Goal: Communication & Community: Answer question/provide support

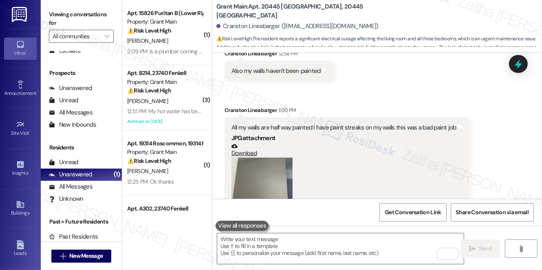
scroll to position [2517, 0]
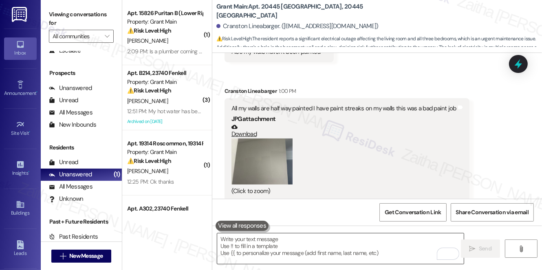
click at [276, 242] on textarea "To enrich screen reader interactions, please activate Accessibility in Grammarl…" at bounding box center [340, 248] width 246 height 31
click at [273, 166] on button "Zoom image" at bounding box center [261, 161] width 61 height 46
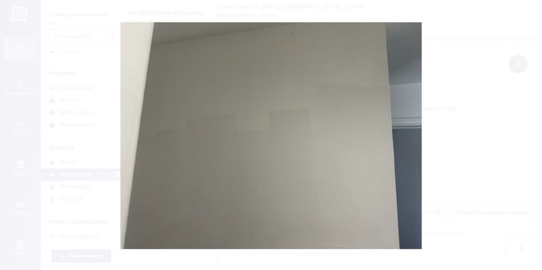
click at [499, 159] on button "Unzoom image" at bounding box center [271, 135] width 542 height 270
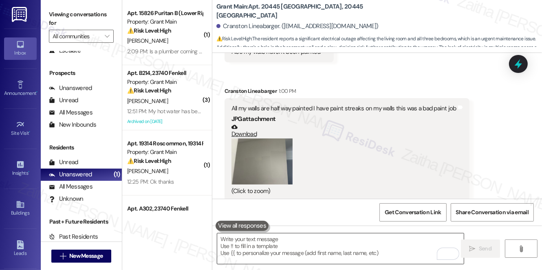
click at [275, 246] on textarea "To enrich screen reader interactions, please activate Accessibility in Grammarl…" at bounding box center [340, 248] width 246 height 31
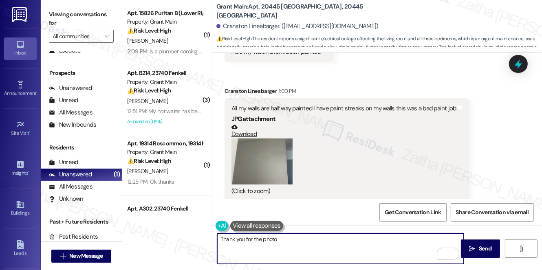
scroll to position [2481, 0]
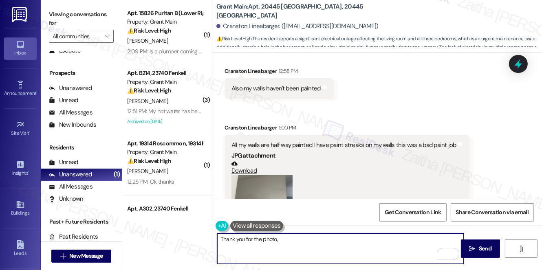
click at [233, 123] on div "Cranston Lineabarger 1:00 PM" at bounding box center [346, 128] width 245 height 11
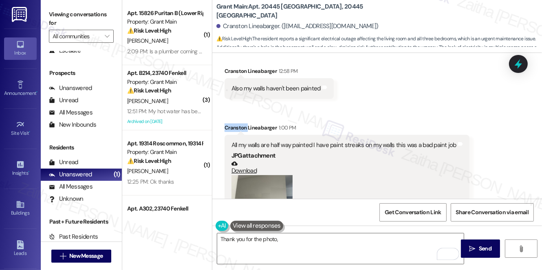
click at [233, 123] on div "Cranston Lineabarger 1:00 PM" at bounding box center [346, 128] width 245 height 11
copy div "Cranston"
click at [303, 236] on textarea "Thank you for the photo," at bounding box center [340, 248] width 246 height 31
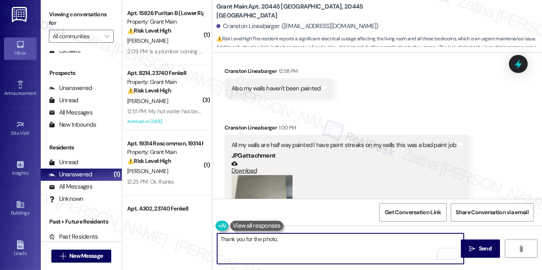
paste textarea "Cranston"
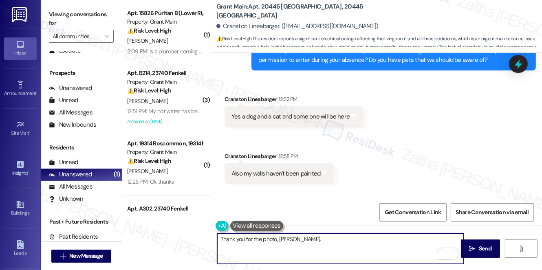
scroll to position [2407, 0]
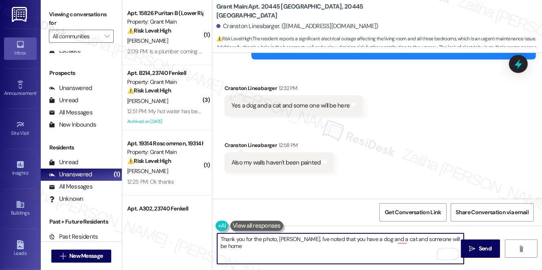
type textarea "Thank you for the photo, Cranston. I've noted that you have a dog and a cat and…"
drag, startPoint x: 217, startPoint y: 239, endPoint x: 244, endPoint y: 246, distance: 28.4
click at [244, 246] on textarea "Thank you for the photo, Cranston. I've noted that you have a dog and a cat and…" at bounding box center [340, 248] width 246 height 31
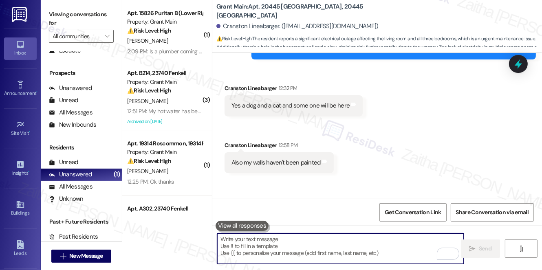
scroll to position [37, 0]
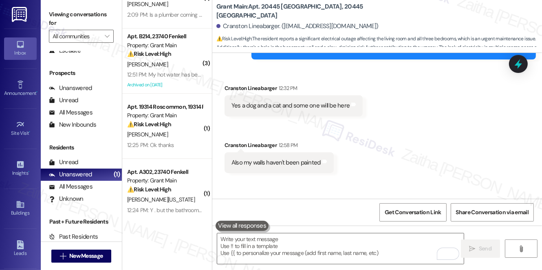
click at [315, 12] on b "Grant Main: Apt. 20445 Pinehurst, 20445 Pinehurst" at bounding box center [297, 11] width 163 height 18
copy b "20445"
click at [249, 248] on textarea "To enrich screen reader interactions, please activate Accessibility in Grammarl…" at bounding box center [340, 248] width 246 height 31
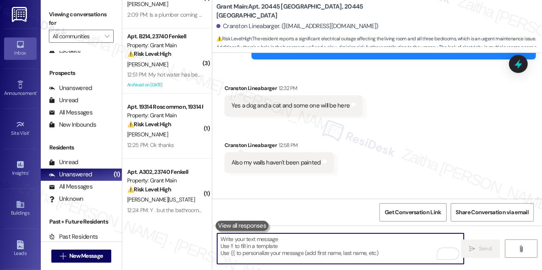
paste textarea "Thank you for the photo, Cranston. I’ve noted that you have a dog and a cat, an…"
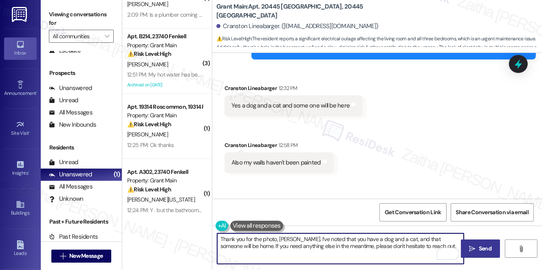
type textarea "Thank you for the photo, Cranston. I’ve noted that you have a dog and a cat, an…"
click at [478, 244] on button " Send" at bounding box center [481, 249] width 40 height 18
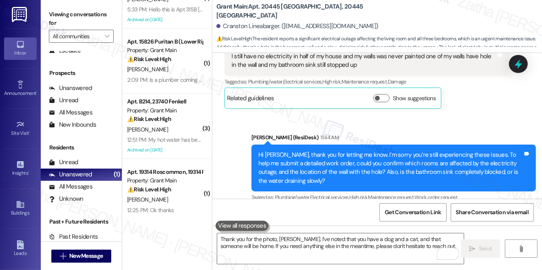
scroll to position [1956, 0]
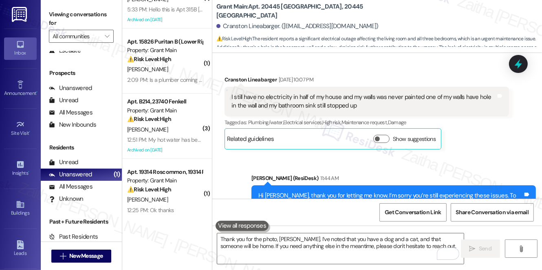
click at [310, 7] on b "Grant Main: Apt. 20445 Pinehurst, 20445 Pinehurst" at bounding box center [297, 11] width 163 height 18
copy b "20445"
drag, startPoint x: 254, startPoint y: 88, endPoint x: 339, endPoint y: 85, distance: 84.8
click at [339, 93] on div "I still have no electricity in half of my house and my walls was never painted …" at bounding box center [363, 102] width 264 height 18
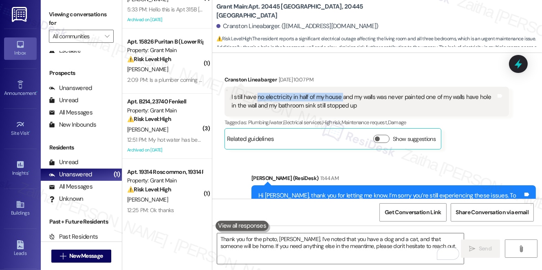
copy div "no electricity in half of my house"
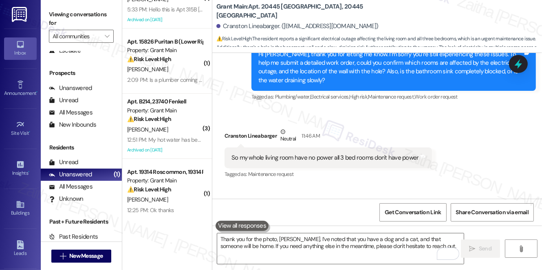
scroll to position [2104, 0]
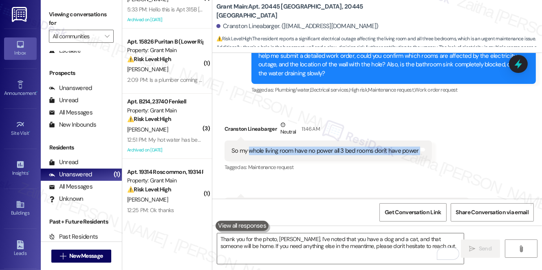
drag, startPoint x: 248, startPoint y: 140, endPoint x: 417, endPoint y: 147, distance: 169.2
click at [417, 147] on div "So my whole living room have no power all 3 bed rooms don't have power Tags and…" at bounding box center [327, 151] width 207 height 21
copy div "whole living room have no power all 3 bed rooms don't have power Tags and notes"
click at [317, 11] on b "Grant Main: Apt. 20445 Pinehurst, 20445 Pinehurst" at bounding box center [297, 11] width 163 height 18
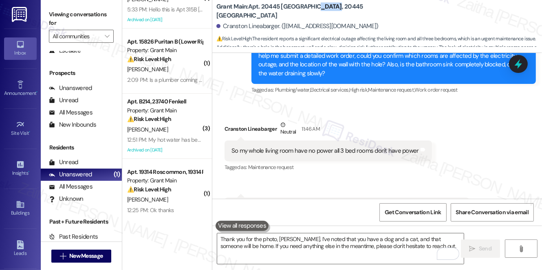
click at [317, 11] on b "Grant Main: Apt. 20445 Pinehurst, 20445 Pinehurst" at bounding box center [297, 11] width 163 height 18
copy b "20445"
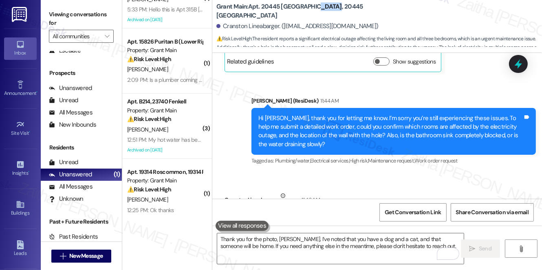
scroll to position [2030, 0]
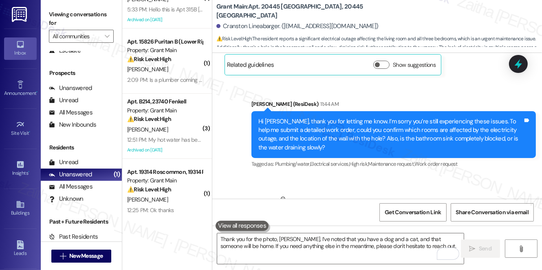
drag, startPoint x: 353, startPoint y: 134, endPoint x: 313, endPoint y: 138, distance: 40.1
click at [313, 138] on div "Hi Cranston, thank you for letting me know. I’m sorry you’re still experiencing…" at bounding box center [390, 134] width 264 height 35
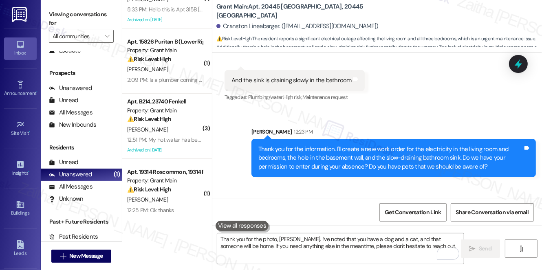
scroll to position [2326, 0]
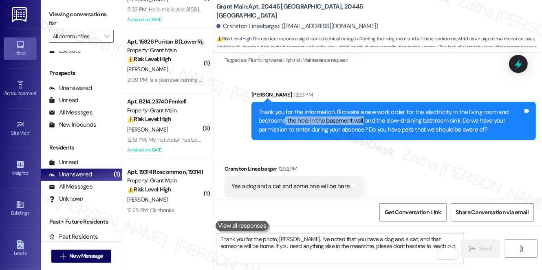
drag, startPoint x: 284, startPoint y: 112, endPoint x: 361, endPoint y: 108, distance: 77.1
click at [361, 108] on div "Thank you for the information. I'll create a new work order for the electricity…" at bounding box center [390, 121] width 264 height 26
copy div ", the hole in the basement wall,"
click at [389, 146] on div "Received via SMS Cranston Lineabarger 12:32 PM Yes a dog and a cat and some one…" at bounding box center [377, 272] width 330 height 253
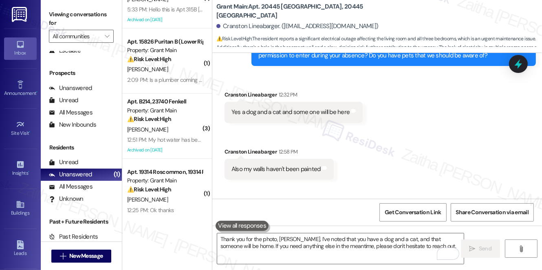
scroll to position [2437, 0]
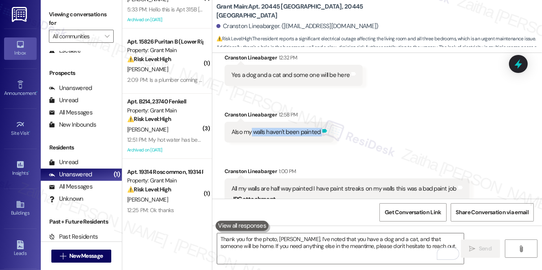
drag, startPoint x: 251, startPoint y: 121, endPoint x: 321, endPoint y: 125, distance: 70.2
click at [321, 125] on div "Also my walls haven't been painted Tags and notes" at bounding box center [278, 132] width 109 height 21
copy div "walls haven't been painted Tags and notes Received via SMS"
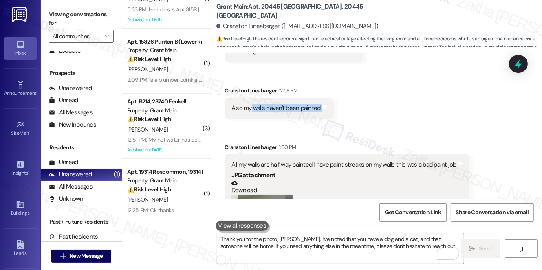
scroll to position [2474, 0]
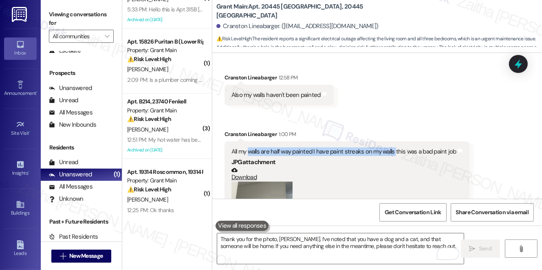
drag, startPoint x: 249, startPoint y: 143, endPoint x: 394, endPoint y: 140, distance: 145.0
click at [394, 147] on div "All my walls are half way painted I have paint streaks on my walls this was a b…" at bounding box center [343, 151] width 225 height 9
copy div "walls are half way painted I have paint streaks on my walls"
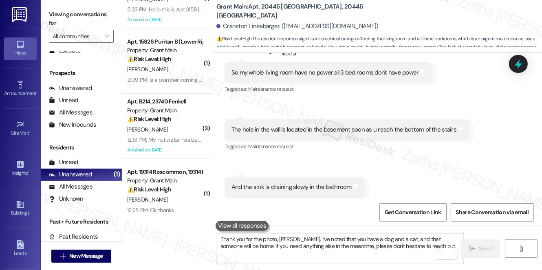
scroll to position [2176, 0]
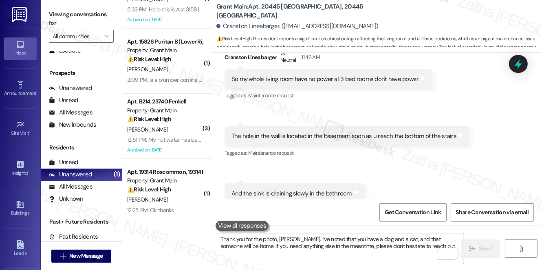
drag, startPoint x: 340, startPoint y: 159, endPoint x: 298, endPoint y: 165, distance: 42.1
click at [298, 165] on div "Received via SMS Cranston Lineabarger Neutral 11:46 AM So my whole living room …" at bounding box center [377, 127] width 330 height 192
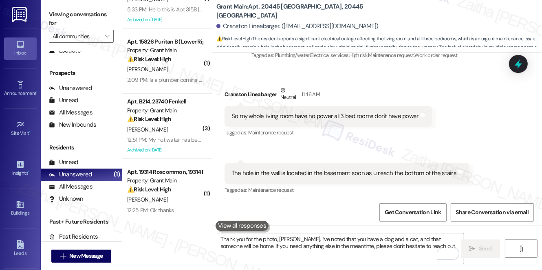
scroll to position [2139, 0]
drag, startPoint x: 346, startPoint y: 155, endPoint x: 288, endPoint y: 143, distance: 59.2
click at [288, 143] on div "Received via SMS Cranston Lineabarger Neutral 11:46 AM So my whole living room …" at bounding box center [377, 164] width 330 height 192
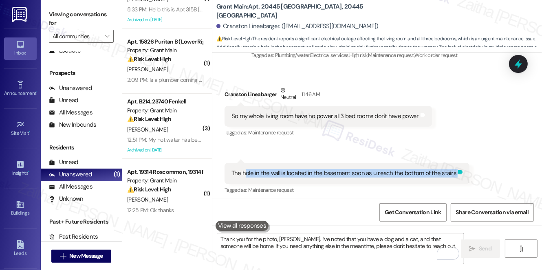
drag, startPoint x: 242, startPoint y: 163, endPoint x: 453, endPoint y: 167, distance: 210.6
click at [453, 167] on div "The hole in the wall is located in the basement soon as u reach the bottom of t…" at bounding box center [346, 173] width 245 height 21
copy div "hole in the wall is located in the basement soon as u reach the bottom of the s…"
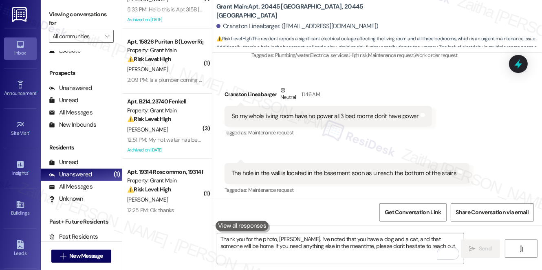
click at [336, 137] on div "Received via SMS Cranston Lineabarger Neutral 11:46 AM So my whole living room …" at bounding box center [377, 164] width 330 height 192
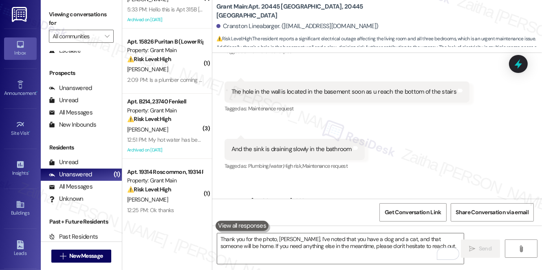
scroll to position [2249, 0]
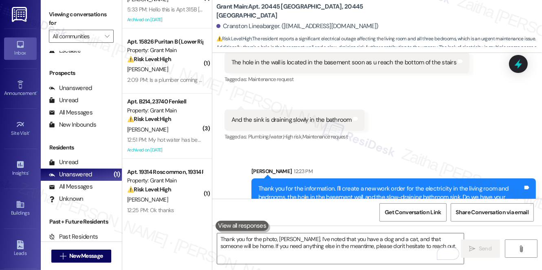
click at [319, 10] on b "Grant Main: Apt. 20445 Pinehurst, 20445 Pinehurst" at bounding box center [297, 11] width 163 height 18
drag, startPoint x: 252, startPoint y: 109, endPoint x: 352, endPoint y: 110, distance: 100.6
click at [352, 110] on div "And the sink is draining slowly in the bathroom Tags and notes" at bounding box center [294, 120] width 140 height 21
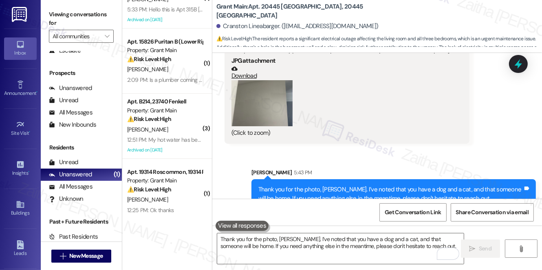
scroll to position [2583, 0]
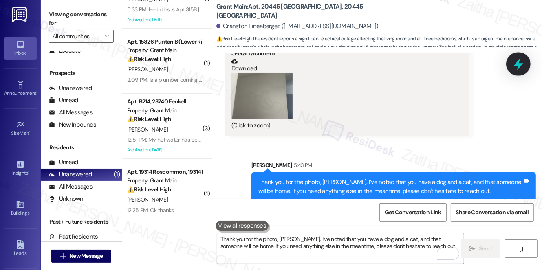
click at [523, 62] on icon at bounding box center [518, 64] width 14 height 14
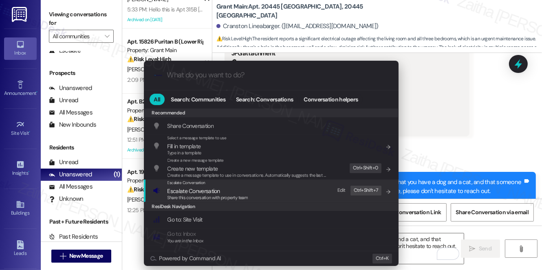
click at [208, 192] on span "Escalate Conversation" at bounding box center [193, 190] width 53 height 7
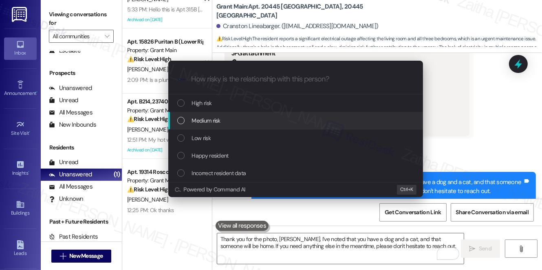
click at [233, 125] on div "Medium risk" at bounding box center [295, 121] width 255 height 18
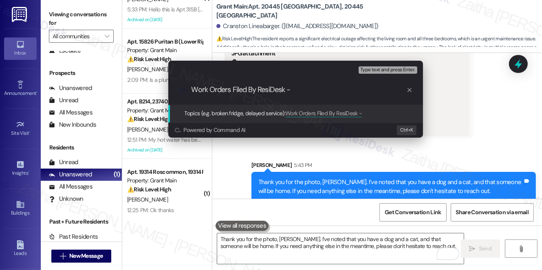
type input "Work Orders Filed By ResiDesk"
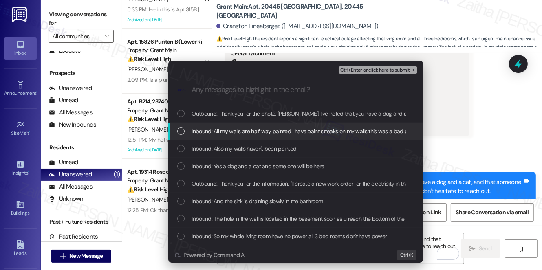
click at [241, 131] on span "Inbound: All my walls are half way painted I have paint streaks on my walls thi…" at bounding box center [308, 131] width 233 height 9
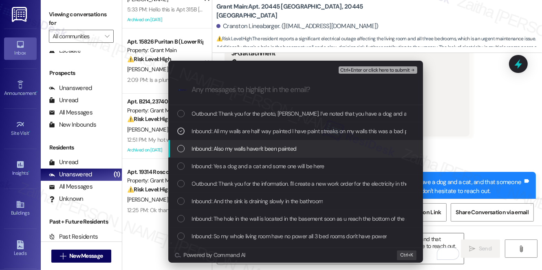
click at [248, 145] on span "Inbound: Also my walls haven't been painted" at bounding box center [244, 148] width 105 height 9
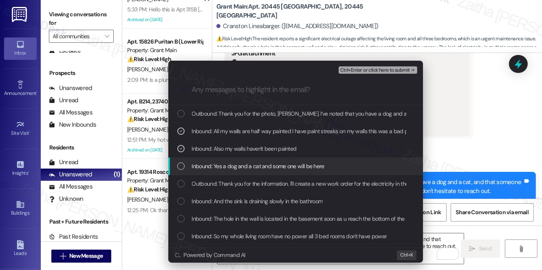
click at [248, 159] on div "Inbound: Yes a dog and a cat and some one will be here" at bounding box center [295, 167] width 255 height 18
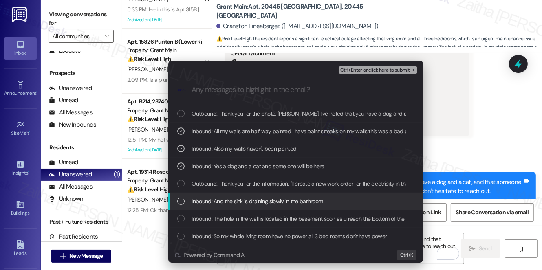
click at [259, 200] on span "Inbound: And the sink is draining slowly in the bathroom" at bounding box center [257, 201] width 131 height 9
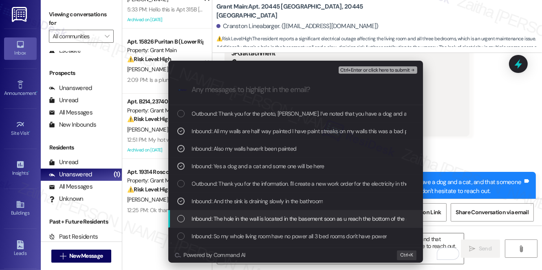
click at [259, 216] on span "Inbound: The hole in the wall is located in the basement soon as u reach the bo…" at bounding box center [305, 218] width 226 height 9
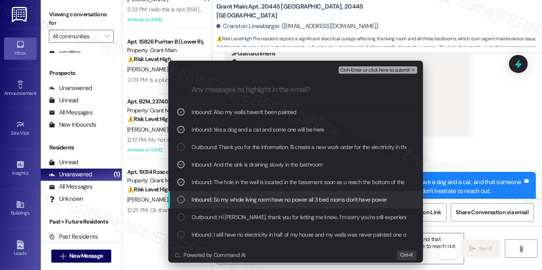
click at [257, 200] on span "Inbound: So my whole living room have no power all 3 bed rooms don't have power" at bounding box center [289, 199] width 195 height 9
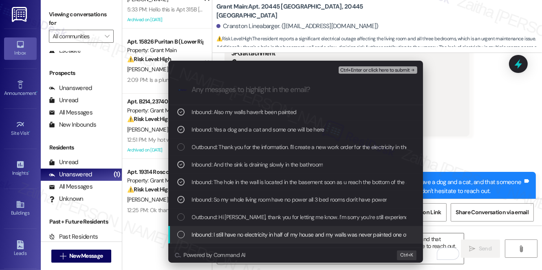
click at [271, 231] on span "Inbound: I still have no electricity in half of my house and my walls was never…" at bounding box center [381, 234] width 379 height 9
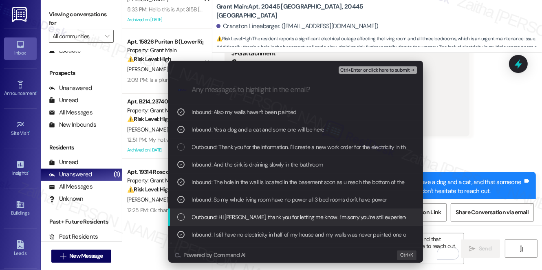
scroll to position [74, 0]
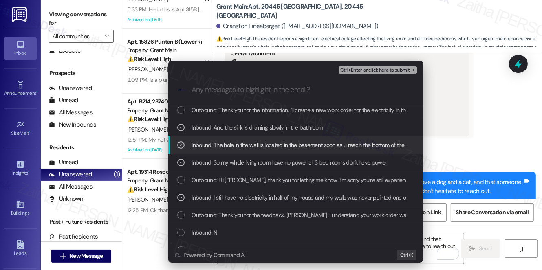
click at [363, 69] on span "Ctrl+Enter or click here to submit" at bounding box center [375, 71] width 70 height 6
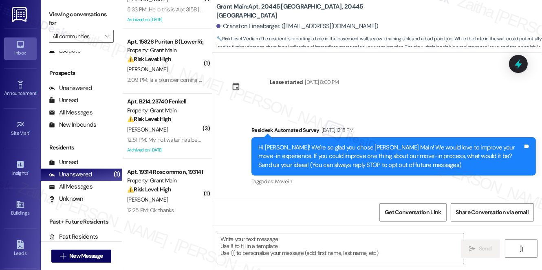
scroll to position [2599, 0]
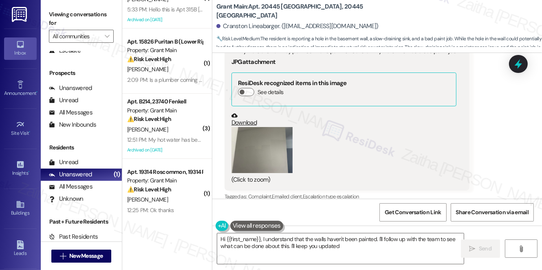
type textarea "Hi {{first_name}}, I understand that the walls haven't been painted. I'll follo…"
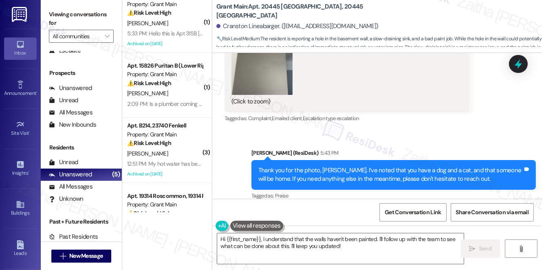
scroll to position [0, 0]
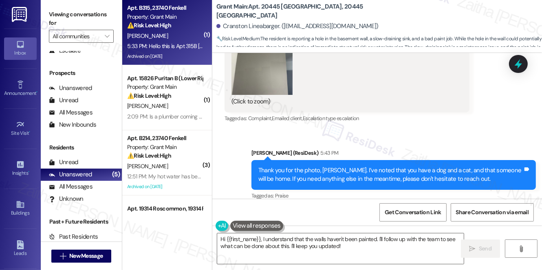
click at [170, 29] on div "⚠️ Risk Level: High The resident reports a malfunctioning stove, specifically t…" at bounding box center [164, 25] width 75 height 9
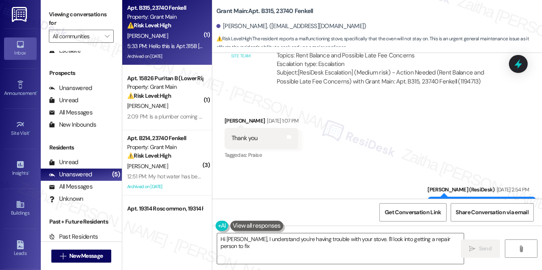
scroll to position [7842, 0]
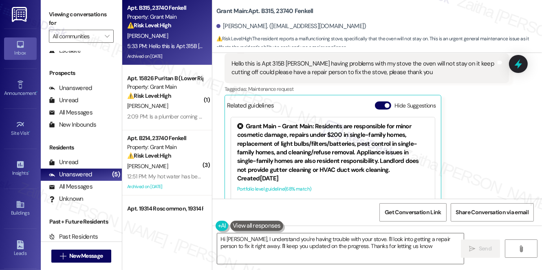
type textarea "Hi Cordelia, I understand you're having trouble with your stove. I'll look into…"
click at [380, 101] on button "Hide Suggestions" at bounding box center [383, 105] width 16 height 8
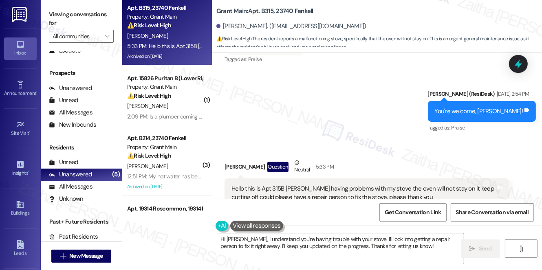
scroll to position [7734, 0]
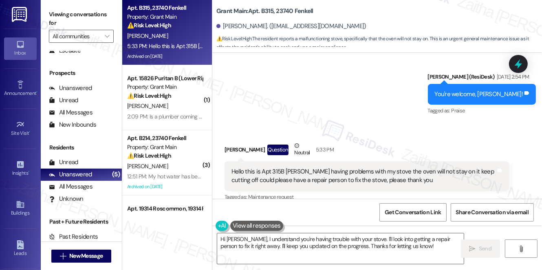
drag, startPoint x: 232, startPoint y: 141, endPoint x: 444, endPoint y: 152, distance: 212.9
click at [444, 167] on div "Hello this is Apt 315B [PERSON_NAME] having problems with my stove the oven wil…" at bounding box center [363, 176] width 264 height 18
click at [396, 135] on div "Received via SMS Cordelia Mcmillian Question Neutral 5:33 PM Hello this is Apt …" at bounding box center [366, 182] width 297 height 95
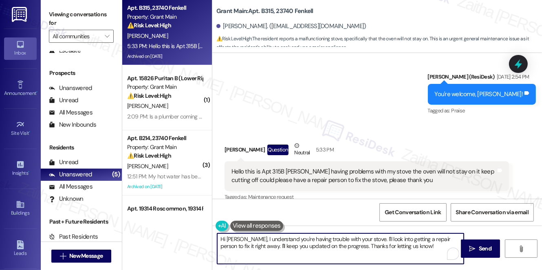
drag, startPoint x: 218, startPoint y: 239, endPoint x: 442, endPoint y: 255, distance: 223.8
click at [442, 255] on textarea "Hi Cordelia, I understand you're having trouble with your stove. I'll look into…" at bounding box center [340, 248] width 246 height 31
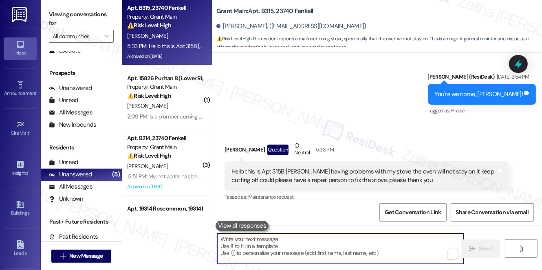
paste textarea "Hi [PERSON_NAME], thank you for letting me know. I’m sorry to hear you’re havin…"
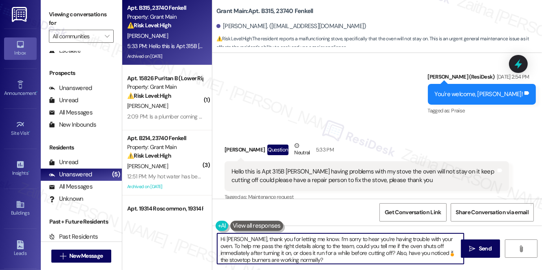
type textarea "Hi [PERSON_NAME], thank you for letting me know. I’m sorry to hear you’re havin…"
click at [281, 10] on b "Grant Main: Apt. B315, 23740 Fenkell" at bounding box center [264, 11] width 97 height 9
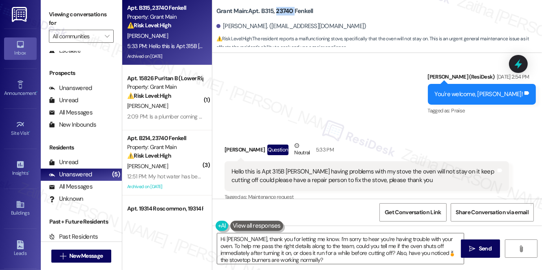
click at [281, 10] on b "Grant Main: Apt. B315, 23740 Fenkell" at bounding box center [264, 11] width 97 height 9
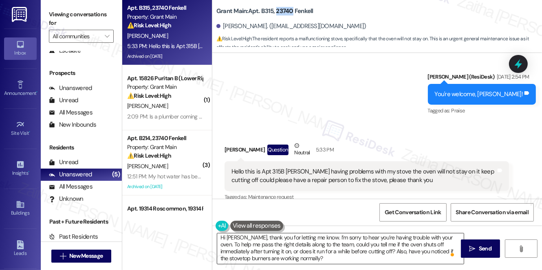
scroll to position [2, 0]
click at [475, 248] on span " Send" at bounding box center [481, 248] width 26 height 9
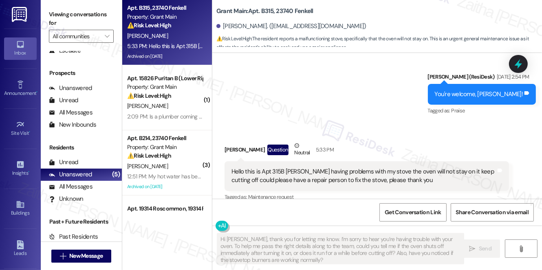
scroll to position [7733, 0]
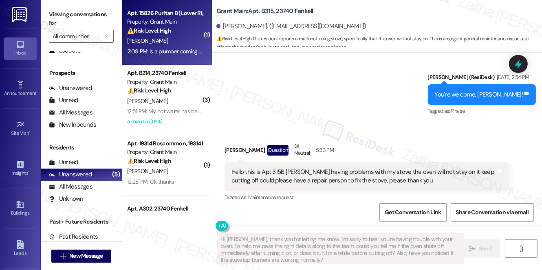
click at [183, 41] on div "[PERSON_NAME]" at bounding box center [164, 41] width 77 height 10
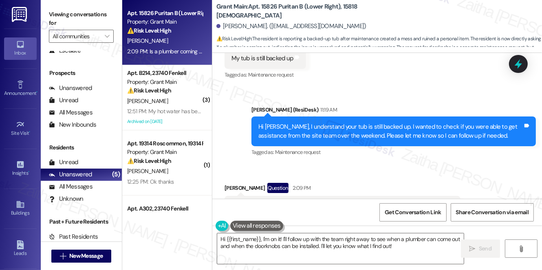
scroll to position [1990, 0]
click at [347, 10] on b "Grant Main: Apt. 15826 Puritan B (Lower Right), 15818 [DEMOGRAPHIC_DATA]" at bounding box center [297, 11] width 163 height 18
copy b "15818"
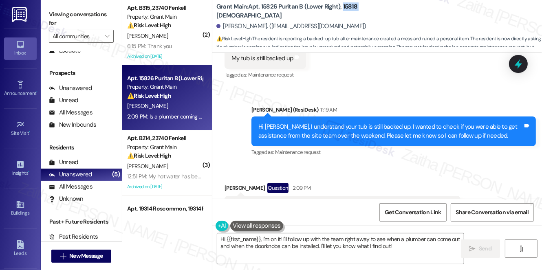
click at [359, 240] on textarea "Hi {{first_name}}, I'm on it! I'll follow up with the team right away to see wh…" at bounding box center [340, 248] width 246 height 31
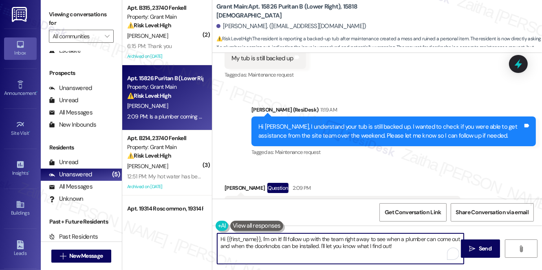
click at [359, 240] on textarea "Hi {{first_name}}, I'm on it! I'll follow up with the team right away to see wh…" at bounding box center [340, 248] width 246 height 31
click at [382, 247] on textarea "Hi {{first_name}}, I'm on it! I'll follow up with the team to see when a plumbe…" at bounding box center [340, 248] width 246 height 31
click at [221, 238] on textarea "Hi {{first_name}}, I'm on it! I'll follow up with the team to see when a plumbe…" at bounding box center [340, 248] width 246 height 31
drag, startPoint x: 263, startPoint y: 238, endPoint x: 217, endPoint y: 238, distance: 45.6
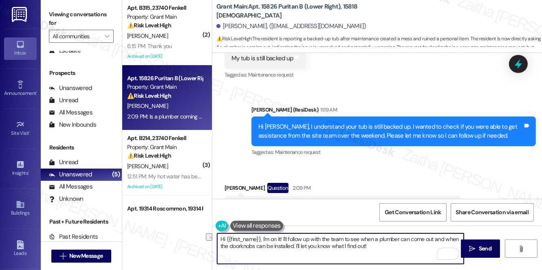
click at [217, 238] on textarea "Hi {{first_name}}, I'm on it! I'll follow up with the team to see when a plumbe…" at bounding box center [340, 248] width 246 height 31
click at [230, 183] on div "[PERSON_NAME] Question 2:09 PM" at bounding box center [342, 189] width 236 height 13
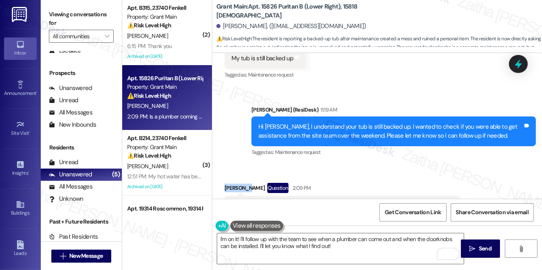
click at [230, 183] on div "[PERSON_NAME] Question 2:09 PM" at bounding box center [342, 189] width 236 height 13
copy div "[PERSON_NAME]"
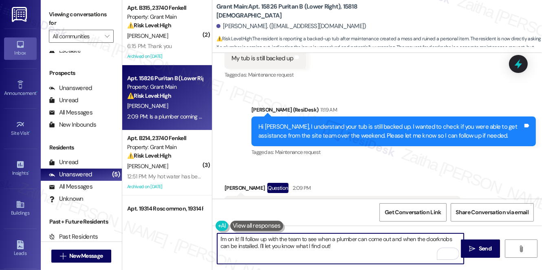
click at [237, 235] on textarea "I'm on it! I'll follow up with the team to see when a plumber can come out and …" at bounding box center [340, 248] width 246 height 31
paste textarea "[PERSON_NAME]"
type textarea "I'm on it, [PERSON_NAME]! I'll follow up with the team to see when a plumber ca…"
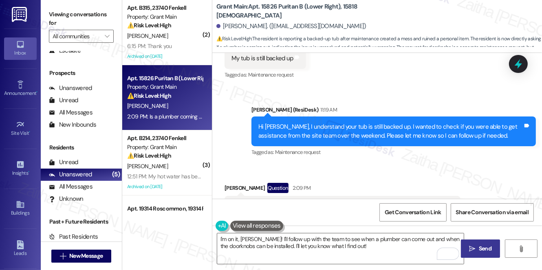
click at [482, 246] on span "Send" at bounding box center [485, 248] width 13 height 9
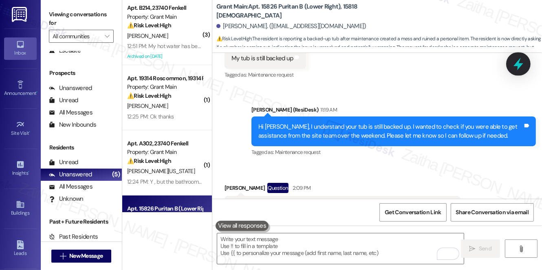
click at [520, 64] on icon at bounding box center [518, 64] width 10 height 13
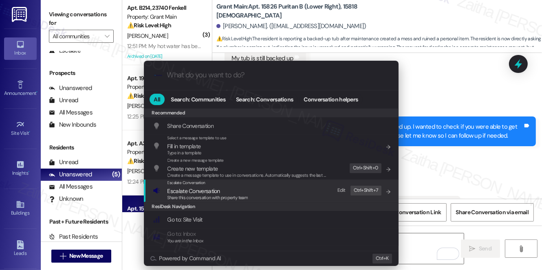
click at [199, 193] on span "Escalate Conversation" at bounding box center [193, 190] width 53 height 7
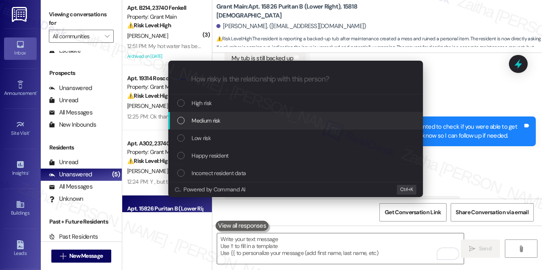
click at [216, 116] on span "Medium risk" at bounding box center [206, 120] width 29 height 9
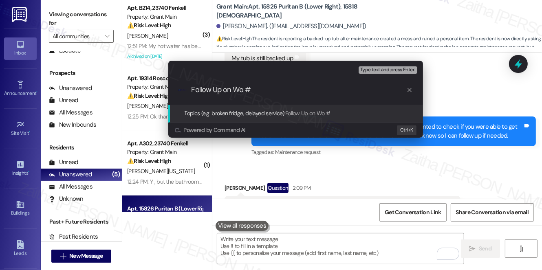
paste input "49523"
click at [242, 88] on input "Follow Up on Wo #49523(bathroom tub) &" at bounding box center [298, 90] width 215 height 9
click at [332, 89] on input "Follow Up on WO #49523(bathroom tub) &" at bounding box center [298, 90] width 215 height 9
paste input "49613"
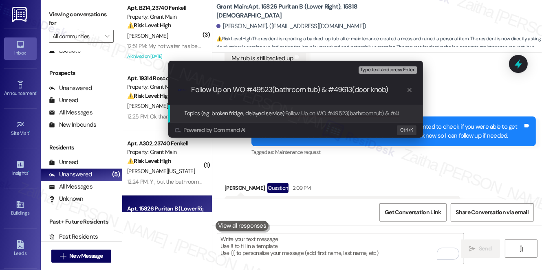
type input "Follow Up on WO #49523(bathroom tub) & #49613(door knob)"
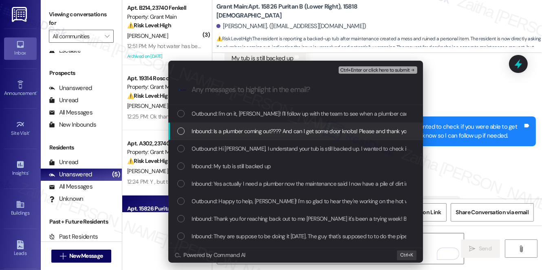
click at [270, 127] on span "Inbound: Is a plumber coming out???? And can I get some door knobs! Please and …" at bounding box center [302, 131] width 220 height 9
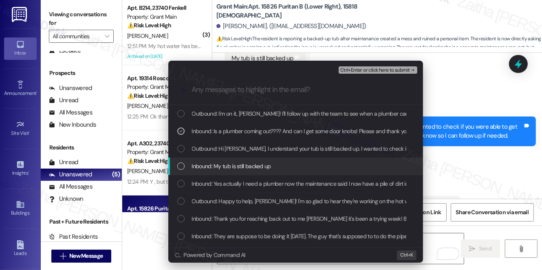
click at [284, 162] on div "Inbound: My tub is still backed up" at bounding box center [296, 166] width 238 height 9
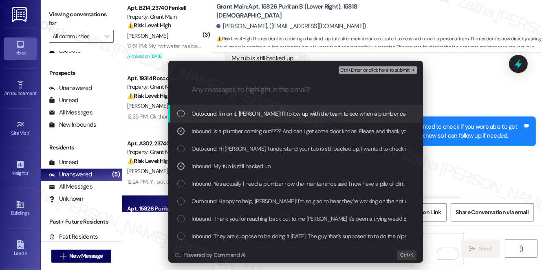
click at [363, 65] on div "Ctrl+Enter or click here to submit" at bounding box center [379, 70] width 80 height 11
click at [365, 74] on button "Ctrl+Enter or click here to submit" at bounding box center [378, 69] width 79 height 7
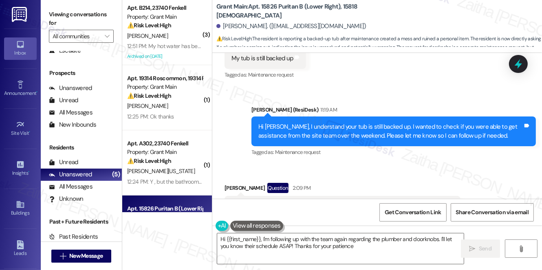
type textarea "Hi {{first_name}}, I'm following up with the team again regarding the plumber a…"
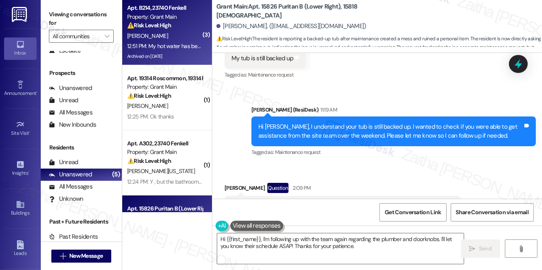
click at [181, 27] on div "⚠️ Risk Level: High The resident indicates that a work order was not completed …" at bounding box center [164, 25] width 75 height 9
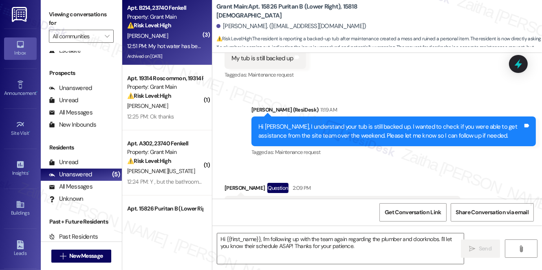
type textarea "Fetching suggested responses. Please feel free to read through the conversation…"
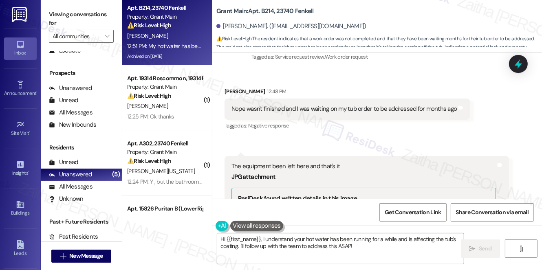
scroll to position [41713, 0]
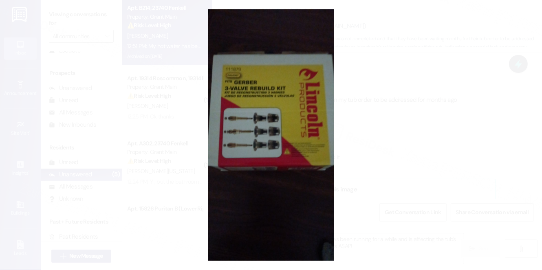
click at [422, 112] on button "Unzoom image" at bounding box center [271, 135] width 542 height 270
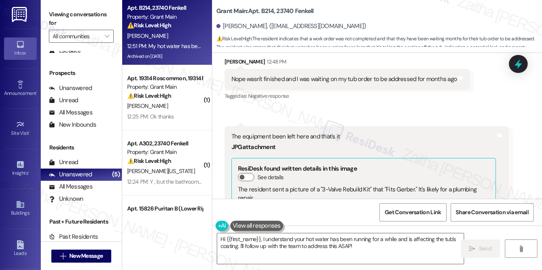
scroll to position [41749, 0]
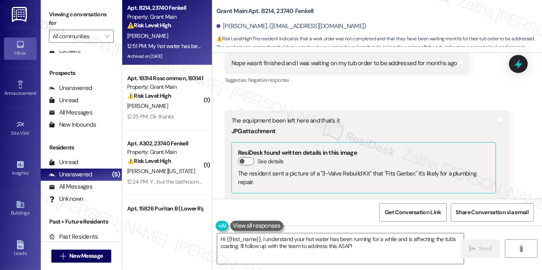
click at [280, 11] on b "Grant Main: Apt. B214, 23740 Fenkell" at bounding box center [264, 11] width 97 height 9
copy b "23740"
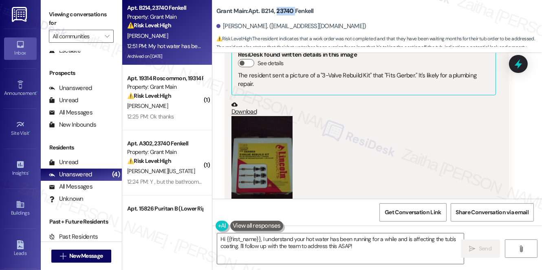
scroll to position [41861, 0]
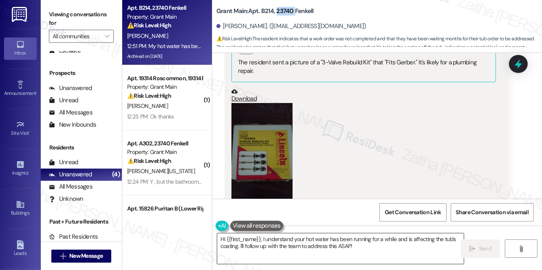
click at [341, 244] on textarea "Hi {{first_name}}, I understand your hot water has been running for a while and…" at bounding box center [340, 248] width 246 height 31
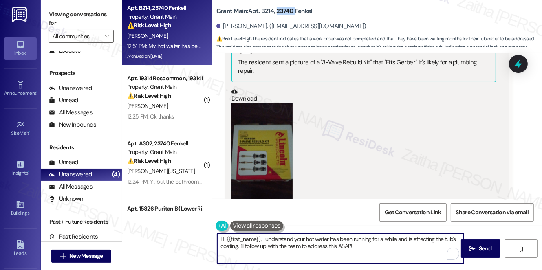
click at [341, 244] on textarea "Hi {{first_name}}, I understand your hot water has been running for a while and…" at bounding box center [340, 248] width 246 height 31
type textarea "Hi {{first_name}}, I understand your hot water has been running for a while and…"
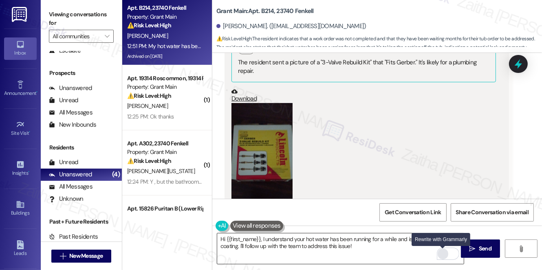
click at [442, 252] on div "Rewrite with Grammarly" at bounding box center [442, 253] width 9 height 9
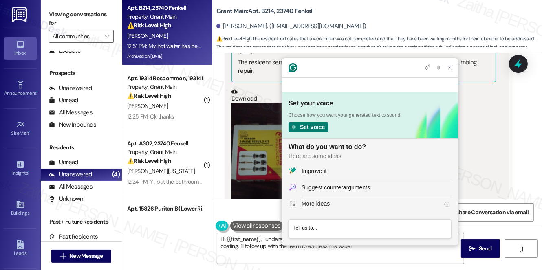
scroll to position [0, 0]
click at [342, 174] on div "Improve it" at bounding box center [376, 171] width 150 height 9
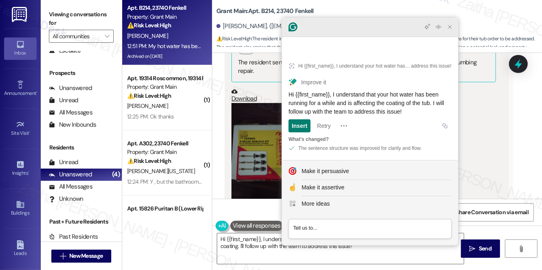
click at [448, 30] on icon "Close Grammarly Assistant" at bounding box center [449, 27] width 7 height 7
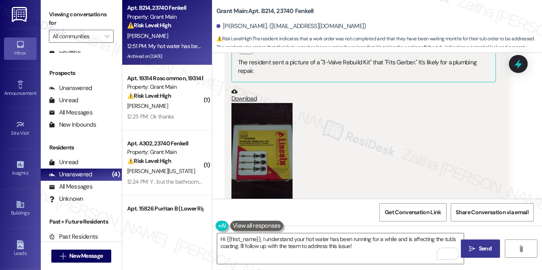
click at [470, 251] on icon "" at bounding box center [472, 249] width 6 height 7
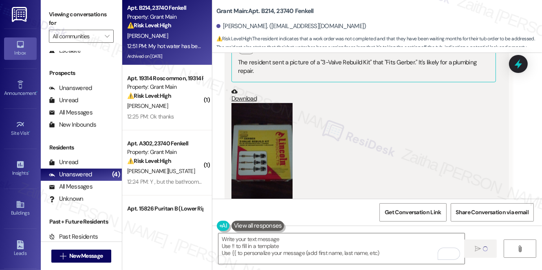
drag, startPoint x: 246, startPoint y: 165, endPoint x: 442, endPoint y: 183, distance: 196.8
copy div "My hot water has been running for so long it's taking the coating off the tub T…"
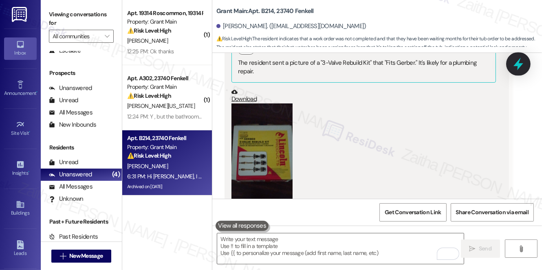
click at [524, 62] on icon at bounding box center [518, 64] width 14 height 14
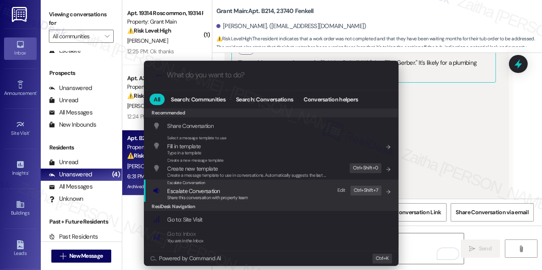
click at [198, 188] on span "Escalate Conversation" at bounding box center [193, 190] width 53 height 7
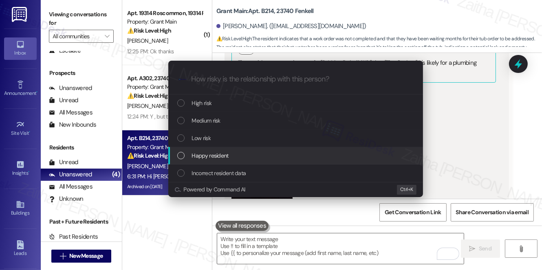
click at [507, 170] on div "Escalate Conversation How risky is the relationship with this person? Topics (e…" at bounding box center [271, 135] width 542 height 270
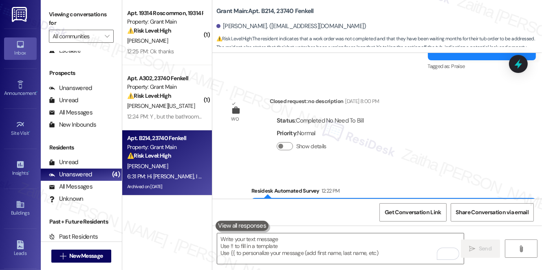
scroll to position [41564, 0]
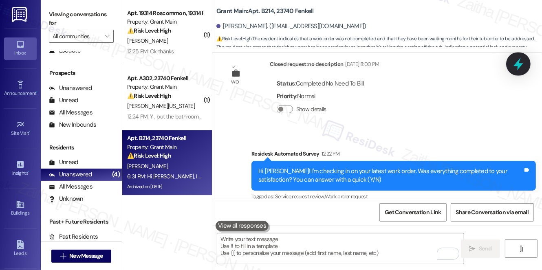
click at [514, 62] on icon at bounding box center [518, 64] width 14 height 14
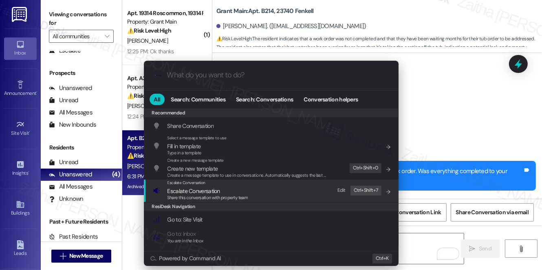
click at [186, 189] on span "Escalate Conversation" at bounding box center [193, 190] width 53 height 7
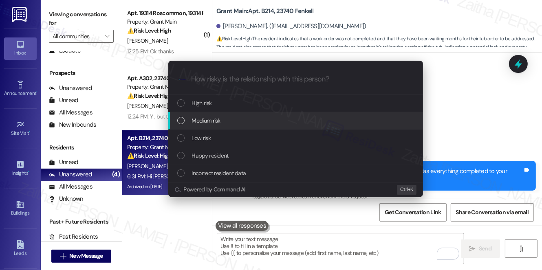
click at [212, 119] on span "Medium risk" at bounding box center [206, 120] width 29 height 9
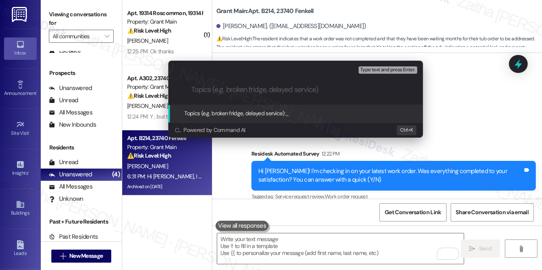
click at [467, 84] on div "Escalate Conversation Medium risk Topics (e.g. broken fridge, delayed service) …" at bounding box center [271, 135] width 542 height 270
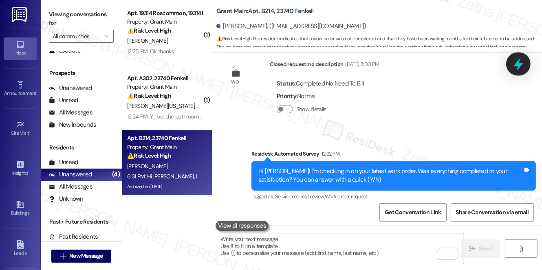
click at [516, 66] on icon at bounding box center [518, 64] width 14 height 14
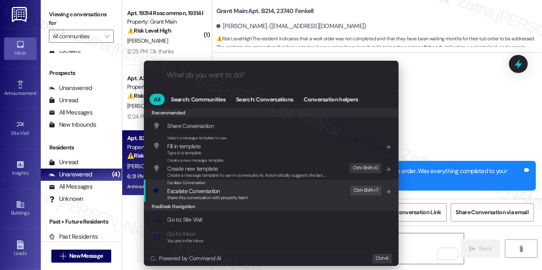
click at [189, 191] on span "Escalate Conversation" at bounding box center [193, 190] width 53 height 7
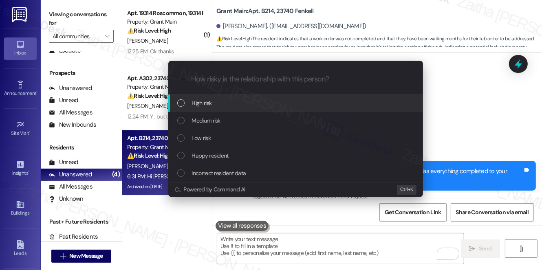
click at [219, 104] on div "High risk" at bounding box center [296, 103] width 238 height 9
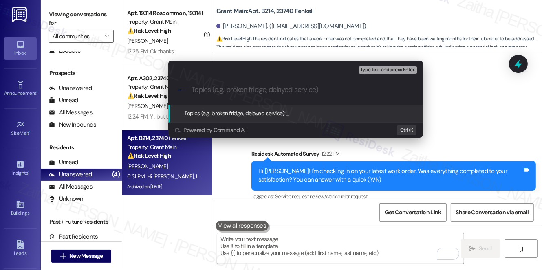
paste input "Hot Water Running Continuously, Damaging Tub Coating"
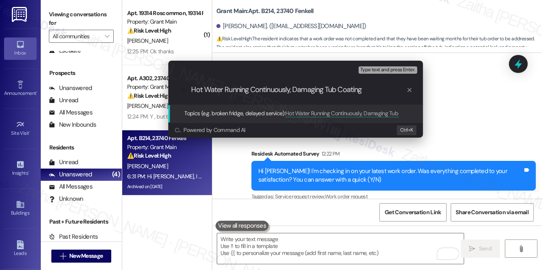
click at [190, 88] on div ".cls-1{fill:#0a055f;}.cls-2{fill:#0cc4c4;} resideskLogoBlueOrange Hot Water Run…" at bounding box center [295, 89] width 255 height 29
click at [193, 92] on input "Hot Water Running Continuously, Damaging Tub Coating" at bounding box center [298, 90] width 215 height 9
type input "Follow UP: Hot Water Running Continuously, Damaging Tub Coating"
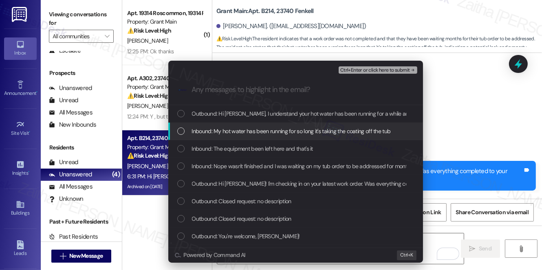
click at [219, 132] on span "Inbound: My hot water has been running for so long it's taking the coating off …" at bounding box center [291, 131] width 199 height 9
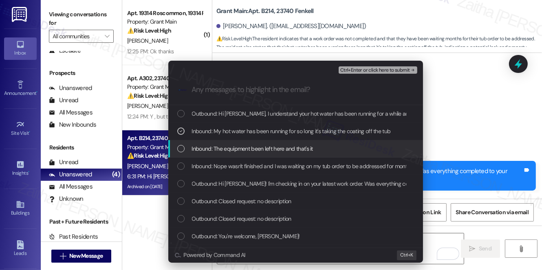
click at [232, 153] on span "Inbound: The equipment been left here and that's it" at bounding box center [252, 148] width 121 height 9
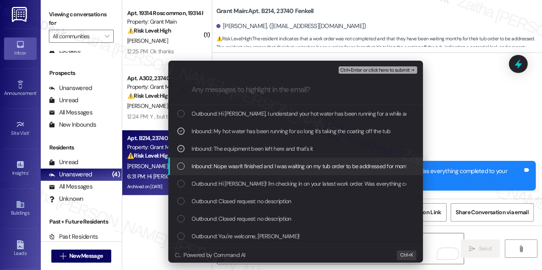
click at [238, 165] on span "Inbound: Nope wasn't finished and I was waiting on my tub order to be addressed…" at bounding box center [307, 166] width 231 height 9
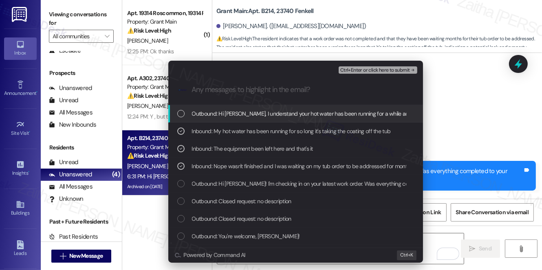
click at [369, 70] on span "Ctrl+Enter or click here to submit" at bounding box center [375, 71] width 70 height 6
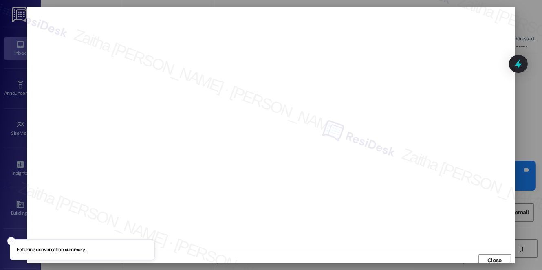
scroll to position [3, 0]
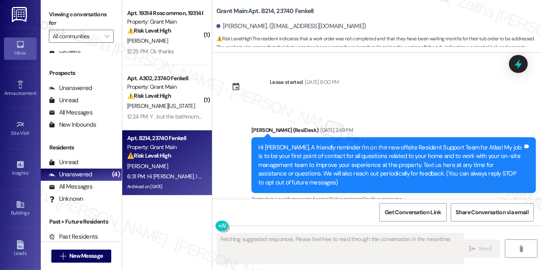
type textarea "Fetching suggested responses. Please feel free to read through the conversation…"
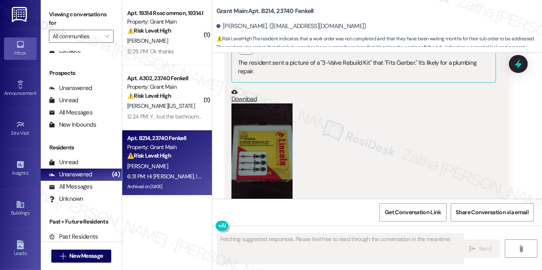
scroll to position [41897, 0]
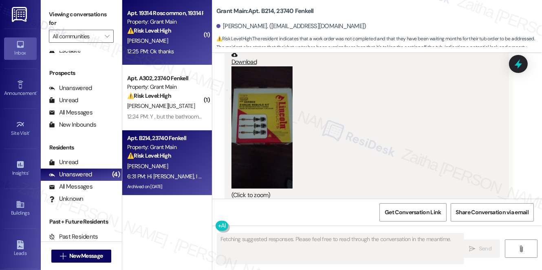
click at [192, 42] on div "[PERSON_NAME]" at bounding box center [164, 41] width 77 height 10
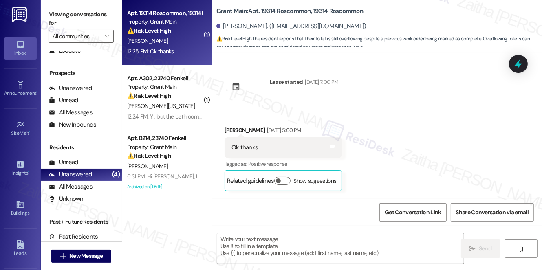
scroll to position [7377, 0]
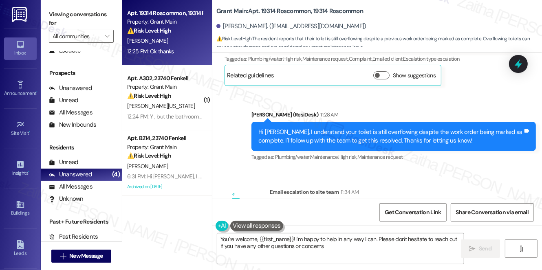
type textarea "You're welcome, {{first_name}}! I'm happy to help in any way I can. Please don'…"
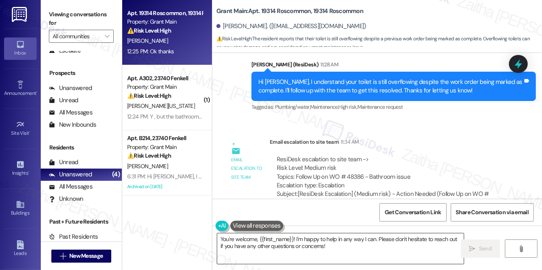
scroll to position [7340, 0]
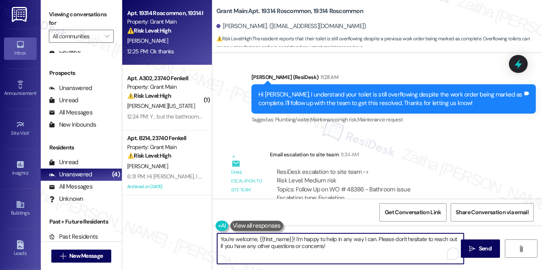
click at [377, 242] on textarea "You're welcome, {{first_name}}! I'm happy to help in any way I can. Please don'…" at bounding box center [340, 248] width 246 height 31
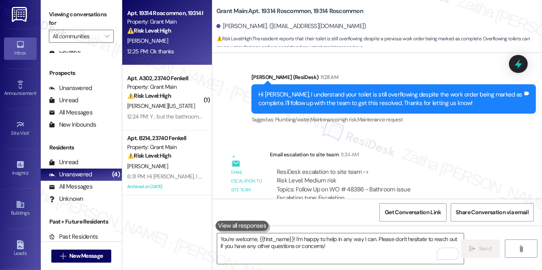
scroll to position [7377, 0]
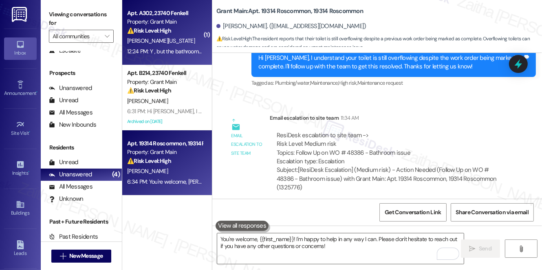
click at [194, 40] on div "[PERSON_NAME][US_STATE]" at bounding box center [164, 41] width 77 height 10
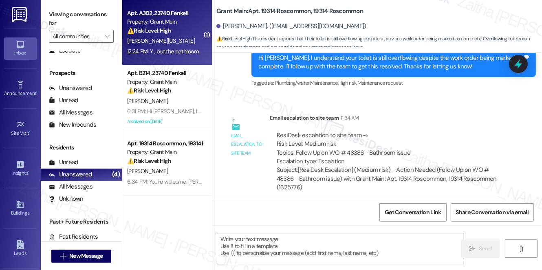
type textarea "Fetching suggested responses. Please feel free to read through the conversation…"
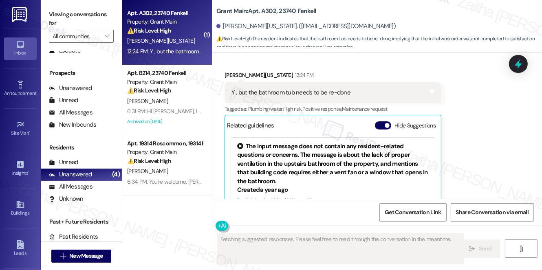
scroll to position [3239, 0]
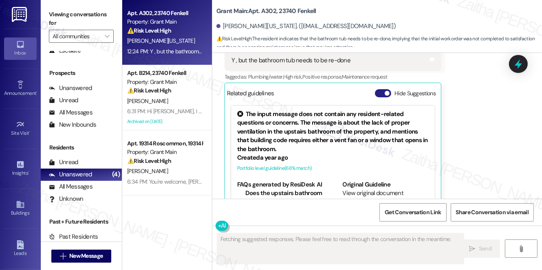
click at [383, 89] on button "Hide Suggestions" at bounding box center [383, 93] width 16 height 8
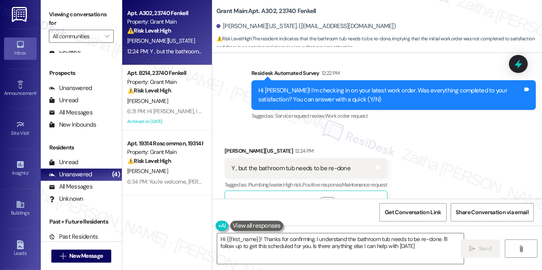
type textarea "Hi {{first_name}}! Thanks for confirming. I understand the bathroom tub needs t…"
click at [287, 17] on div "Grant Main: Apt. A302, 23740 Fenkell Jason Washington. (jasonthegreat.jw@gmail.…" at bounding box center [378, 24] width 325 height 45
click at [281, 11] on b "Grant Main: Apt. A302, 23740 Fenkell" at bounding box center [266, 11] width 100 height 9
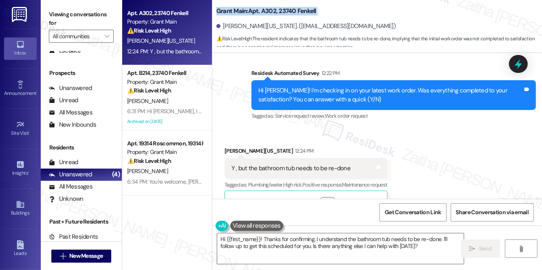
click at [281, 10] on b "Grant Main: Apt. A302, 23740 Fenkell" at bounding box center [266, 11] width 100 height 9
click at [284, 10] on b "Grant Main: Apt. A302, 23740 Fenkell" at bounding box center [266, 11] width 100 height 9
copy b "23740"
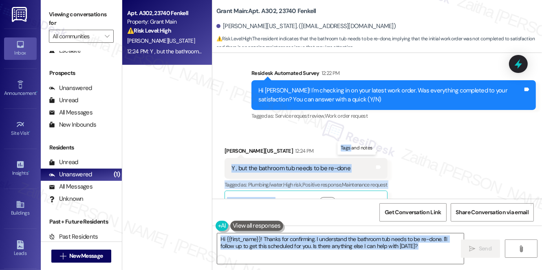
drag, startPoint x: 226, startPoint y: 147, endPoint x: 352, endPoint y: 147, distance: 125.5
click at [352, 147] on body "Inbox Go to Inbox Announcement • Send A Text Announcement Site Visit • Go to Si…" at bounding box center [271, 135] width 542 height 270
click at [381, 164] on div "Tags and notes" at bounding box center [378, 168] width 6 height 9
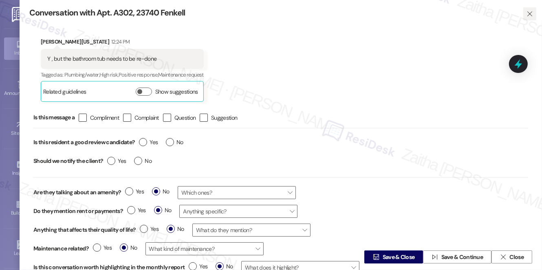
click at [527, 13] on icon "" at bounding box center [530, 14] width 6 height 7
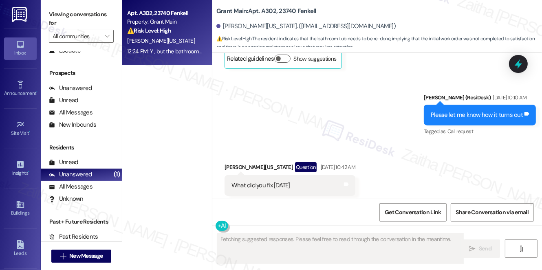
scroll to position [3239, 0]
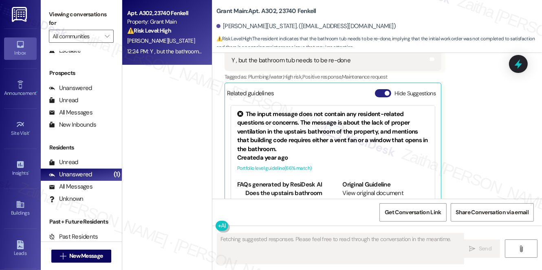
click at [380, 89] on button "Hide Suggestions" at bounding box center [383, 93] width 16 height 8
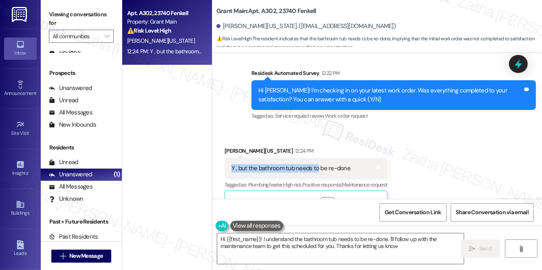
type textarea "Hi {{first_name}}! I understand the bathroom tub needs to be re-done. I'll foll…"
drag, startPoint x: 225, startPoint y: 147, endPoint x: 349, endPoint y: 147, distance: 123.8
click at [349, 147] on div "Received via SMS Jason Washington 12:24 PM Y , but the bathroom tub needs to be…" at bounding box center [305, 179] width 175 height 77
copy div "Y , but the bathroom tub needs to be re-done"
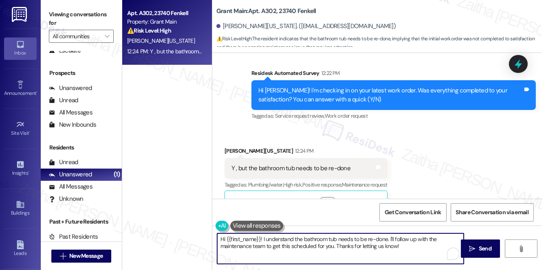
drag, startPoint x: 221, startPoint y: 239, endPoint x: 409, endPoint y: 254, distance: 188.4
click at [407, 254] on textarea "Hi {{first_name}}! I understand the bathroom tub needs to be re-done. I'll foll…" at bounding box center [340, 248] width 246 height 31
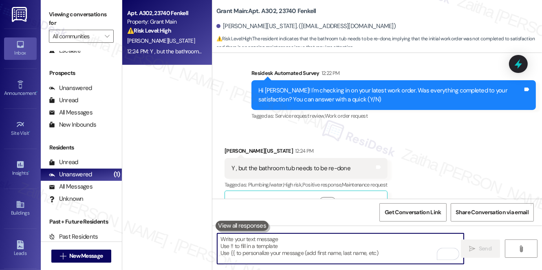
paste textarea "Hi {{first_name}}, thank you for letting me know. I understand the bathroom tub…"
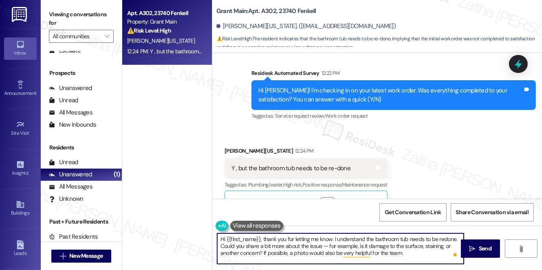
type textarea "Hi {{first_name}}, thank you for letting me know. I understand the bathroom tub…"
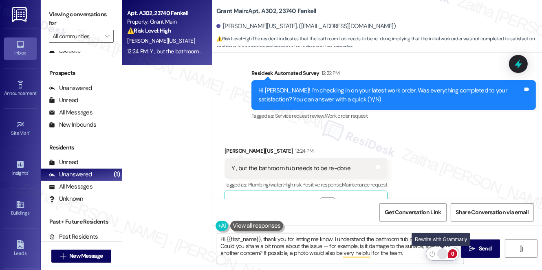
click at [440, 252] on div "Rewrite with Grammarly" at bounding box center [442, 253] width 9 height 9
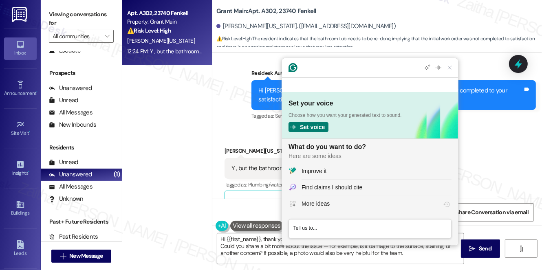
scroll to position [0, 0]
click at [317, 169] on div "Improve it" at bounding box center [313, 171] width 25 height 9
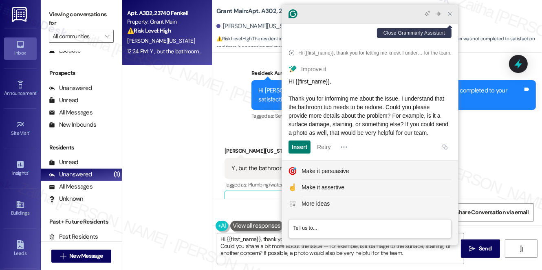
click at [452, 17] on icon "Close Grammarly Assistant" at bounding box center [449, 14] width 7 height 7
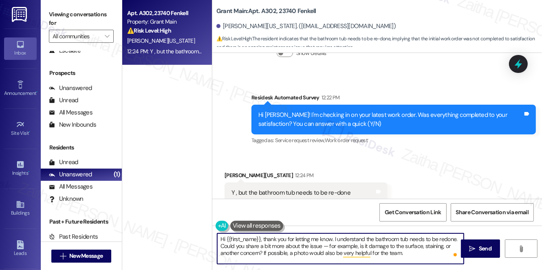
scroll to position [3094, 0]
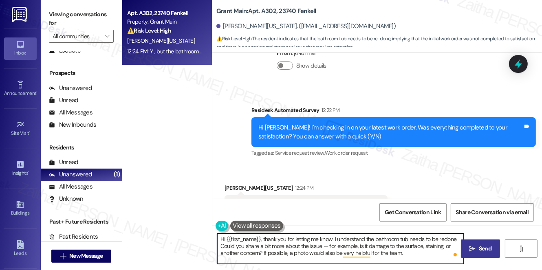
click at [482, 248] on span "Send" at bounding box center [485, 248] width 13 height 9
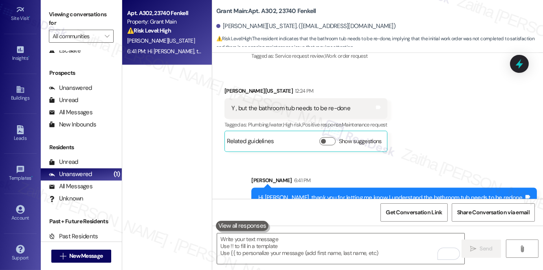
scroll to position [3205, 0]
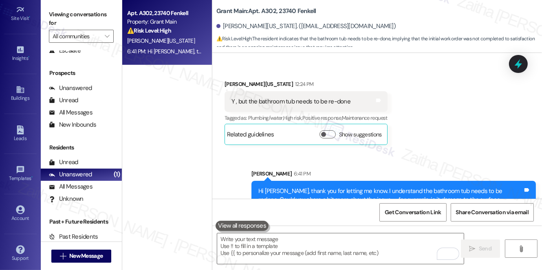
scroll to position [3205, 0]
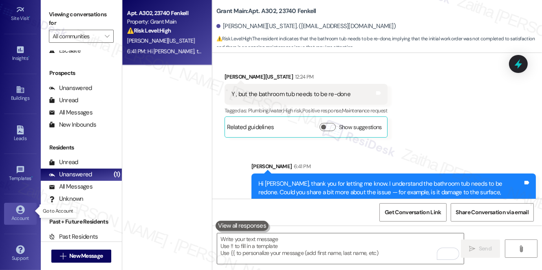
click at [25, 209] on link "Account" at bounding box center [20, 214] width 33 height 22
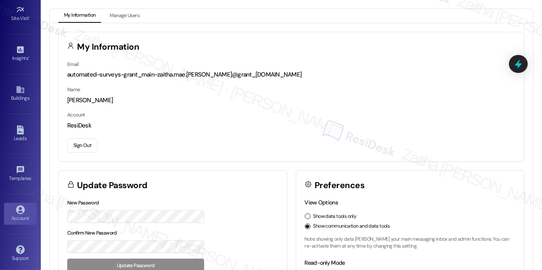
click at [85, 143] on button "Sign Out" at bounding box center [82, 145] width 30 height 14
